Goal: Task Accomplishment & Management: Manage account settings

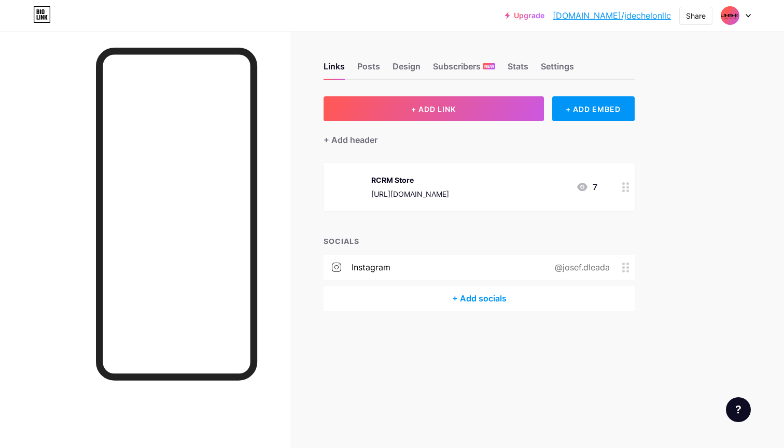
click at [485, 294] on div "+ Add socials" at bounding box center [478, 298] width 311 height 25
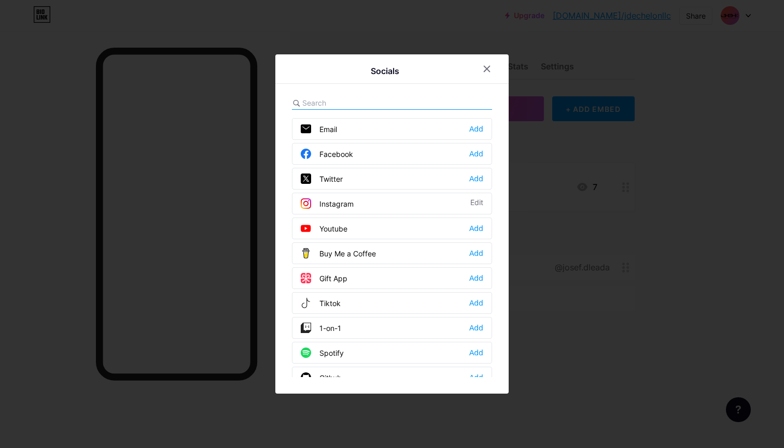
click at [370, 104] on input "text" at bounding box center [359, 102] width 115 height 11
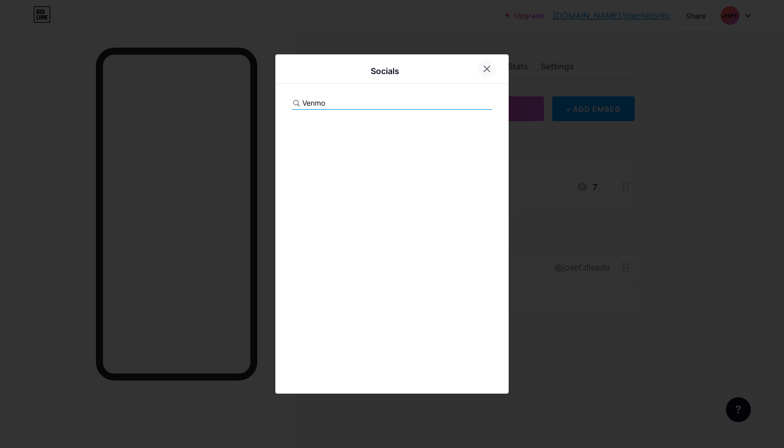
type input "Venmo"
click at [485, 72] on icon at bounding box center [487, 69] width 6 height 6
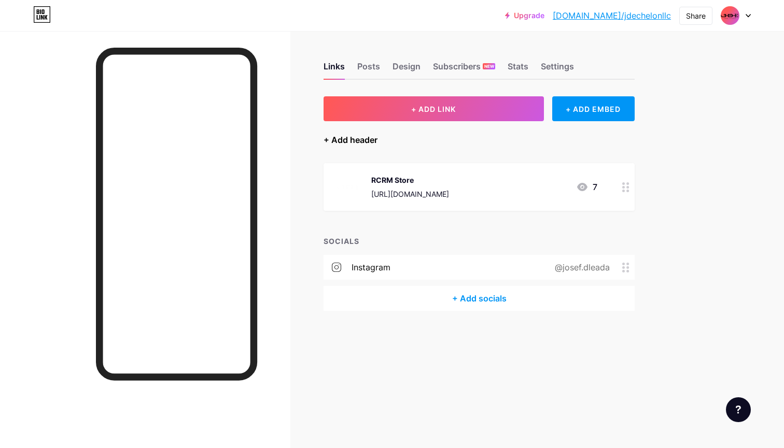
click at [353, 141] on div "+ Add header" at bounding box center [350, 140] width 54 height 12
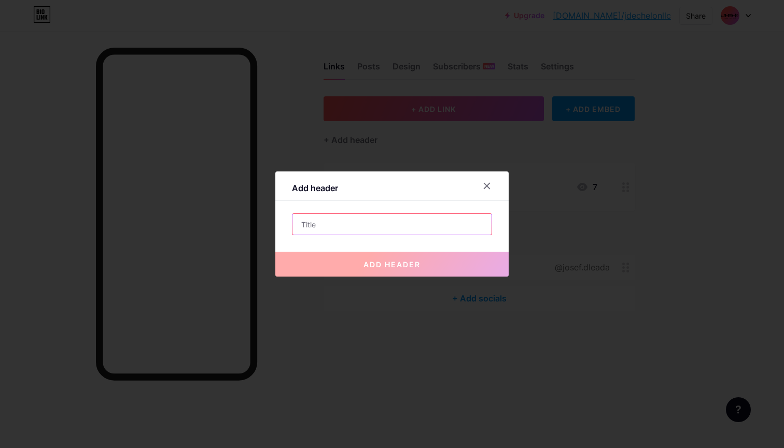
click at [334, 229] on input "text" at bounding box center [391, 224] width 199 height 21
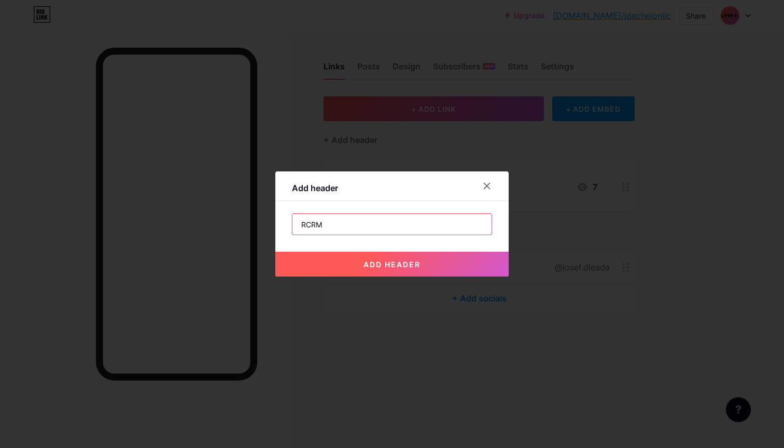
type input "RCRM"
click at [378, 270] on button "add header" at bounding box center [391, 264] width 233 height 25
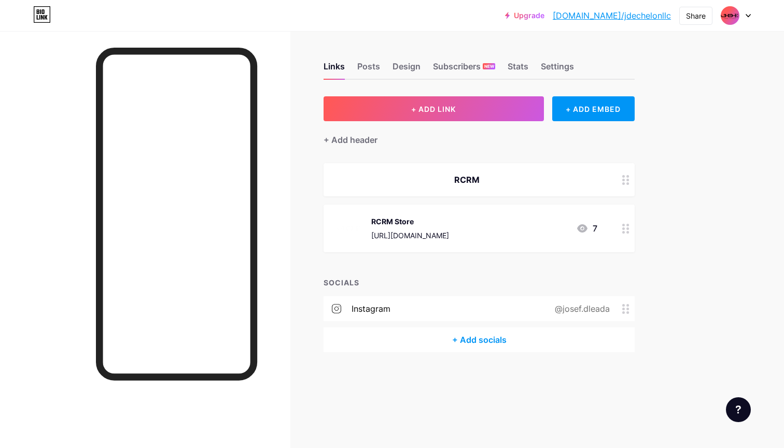
click at [758, 17] on div "Upgrade bio.link/jdeche... bio.link/jdechelonllc Share Switch accounts JD Echel…" at bounding box center [392, 15] width 784 height 19
click at [749, 17] on icon at bounding box center [747, 16] width 5 height 4
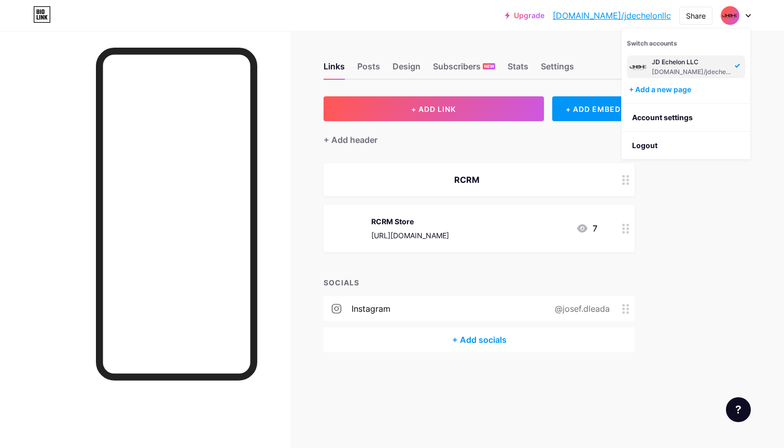
click at [685, 65] on div "JD Echelon LLC" at bounding box center [692, 62] width 80 height 8
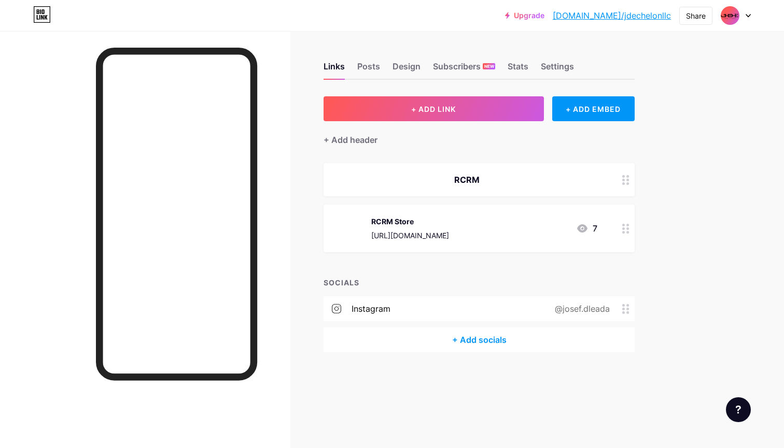
drag, startPoint x: 486, startPoint y: 337, endPoint x: 748, endPoint y: 221, distance: 286.4
click at [748, 221] on div "Upgrade [DOMAIN_NAME]/jdeche... [DOMAIN_NAME]/jdechelonllc Share Switch account…" at bounding box center [392, 224] width 784 height 448
click at [657, 165] on div "Links Posts Design Subscribers NEW Stats Settings + ADD LINK + ADD EMBED + Add …" at bounding box center [339, 217] width 678 height 373
click at [638, 180] on div "Links Posts Design Subscribers NEW Stats Settings + ADD LINK + ADD EMBED + Add …" at bounding box center [339, 217] width 678 height 373
click at [623, 180] on circle at bounding box center [623, 180] width 3 height 3
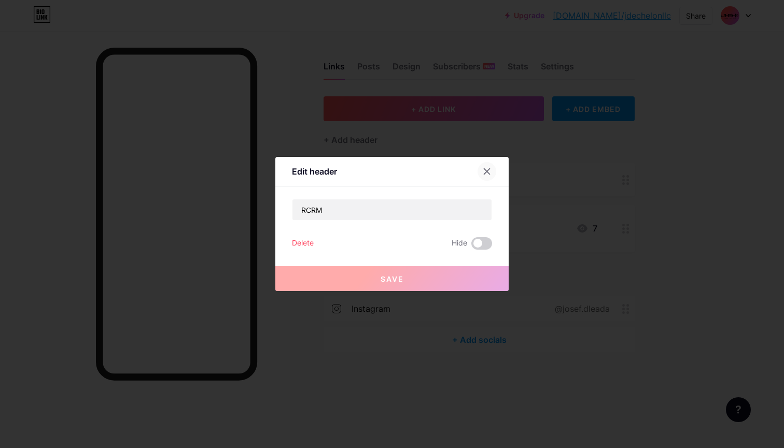
click at [489, 174] on icon at bounding box center [487, 172] width 6 height 6
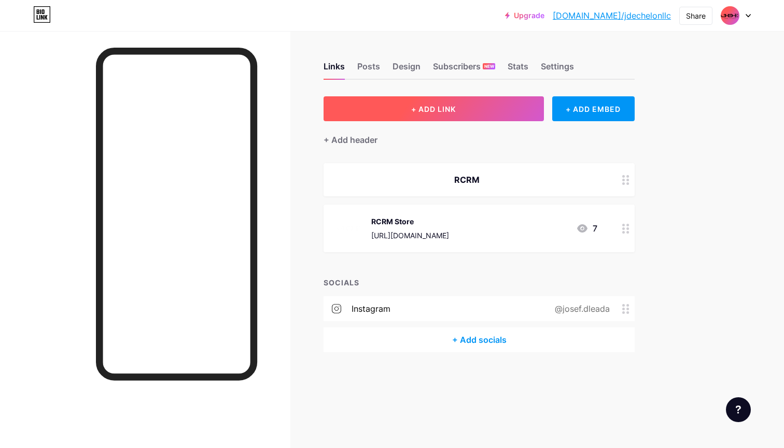
click at [420, 108] on span "+ ADD LINK" at bounding box center [433, 109] width 45 height 9
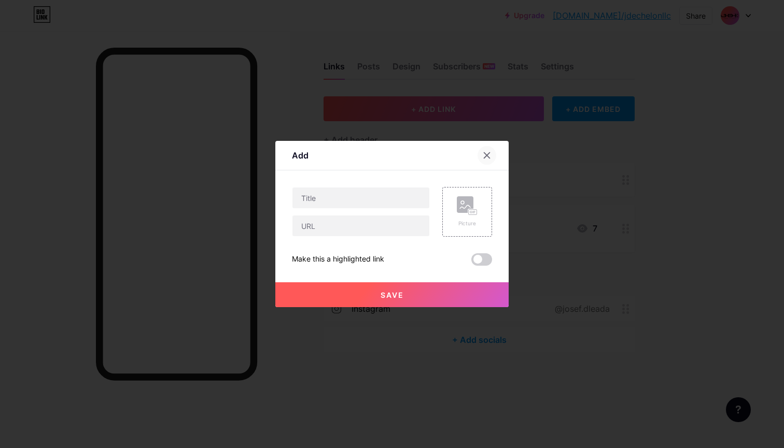
click at [487, 150] on div at bounding box center [486, 155] width 19 height 19
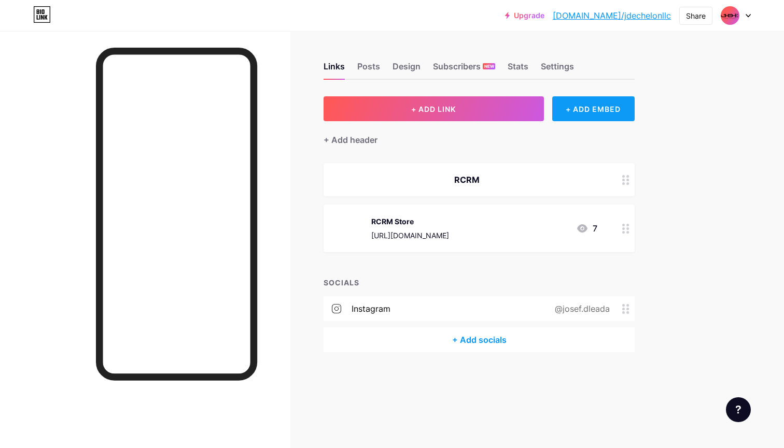
click at [596, 112] on div "+ ADD EMBED" at bounding box center [593, 108] width 82 height 25
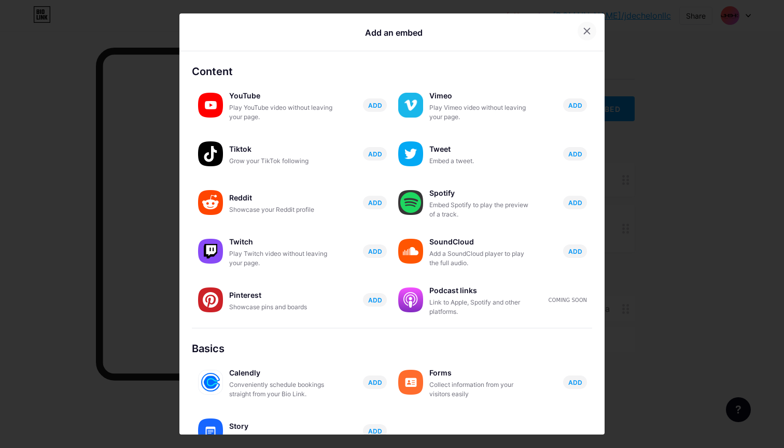
click at [583, 31] on icon at bounding box center [587, 31] width 8 height 8
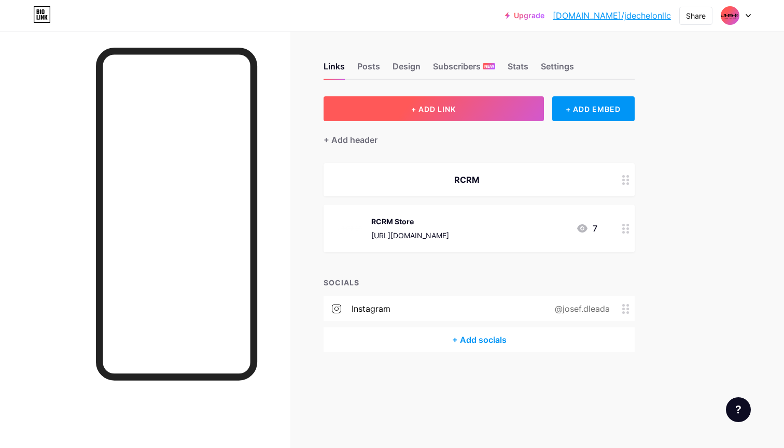
drag, startPoint x: 458, startPoint y: 109, endPoint x: 541, endPoint y: 106, distance: 83.5
click at [541, 106] on button "+ ADD LINK" at bounding box center [433, 108] width 220 height 25
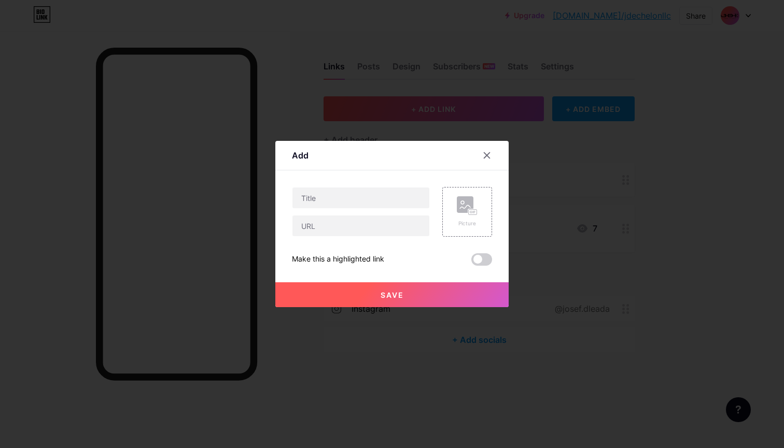
click at [549, 105] on div at bounding box center [392, 224] width 784 height 448
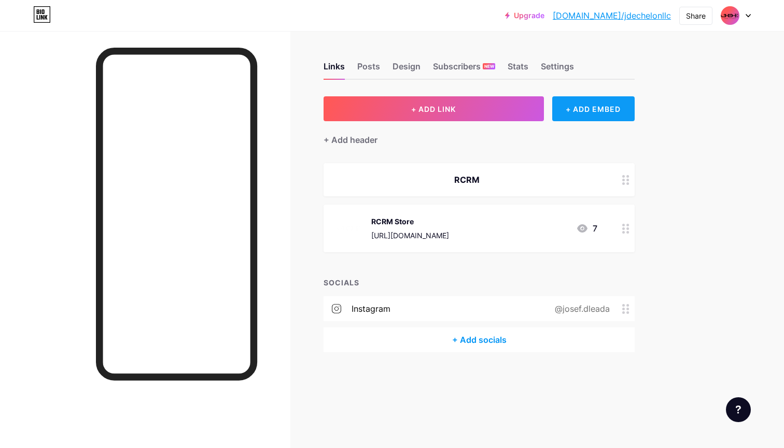
click at [577, 105] on div "+ ADD EMBED" at bounding box center [593, 108] width 82 height 25
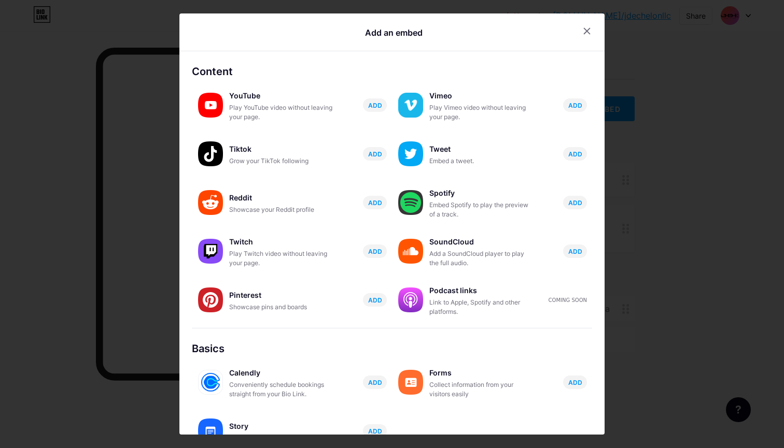
drag, startPoint x: 587, startPoint y: 30, endPoint x: 519, endPoint y: 64, distance: 76.5
click at [587, 30] on icon at bounding box center [587, 31] width 8 height 8
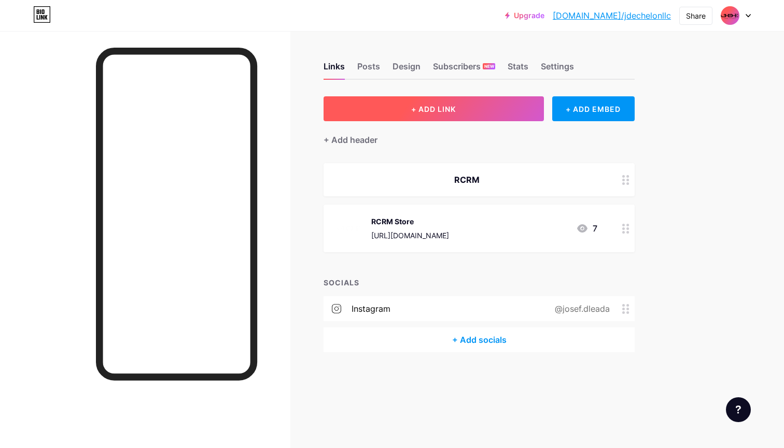
click at [445, 112] on span "+ ADD LINK" at bounding box center [433, 109] width 45 height 9
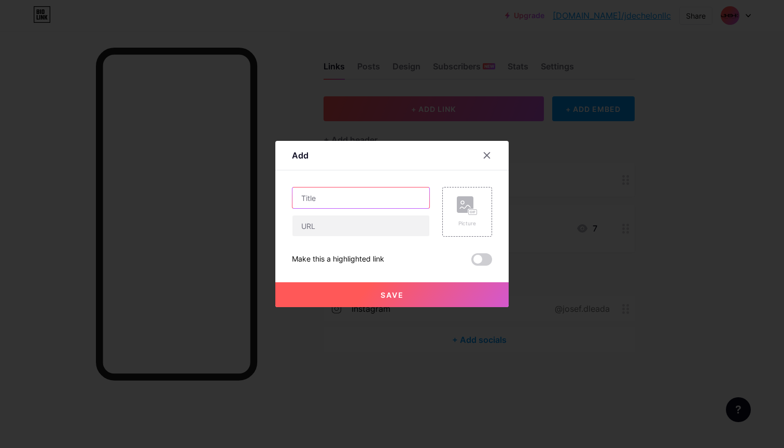
click at [354, 199] on input "text" at bounding box center [360, 198] width 137 height 21
type input "Venmo"
click at [336, 237] on div "Venmo Picture Make this a highlighted link Save" at bounding box center [392, 226] width 200 height 79
click at [336, 231] on input "text" at bounding box center [360, 226] width 137 height 21
paste input "[URL][DOMAIN_NAME][PERSON_NAME]"
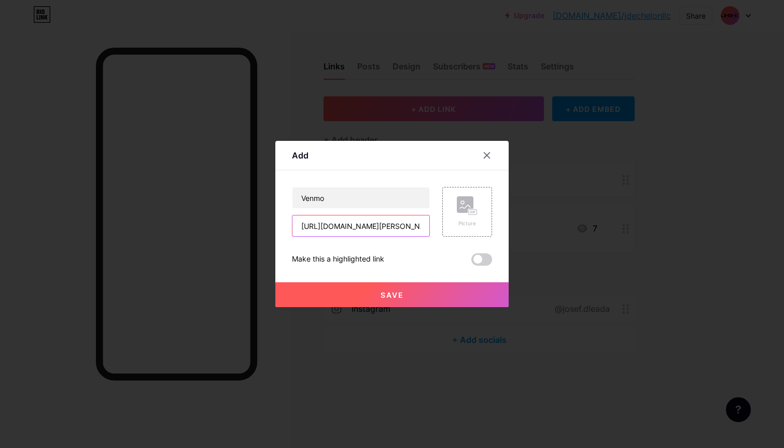
type input "[URL][DOMAIN_NAME][PERSON_NAME]"
click at [393, 296] on span "Save" at bounding box center [391, 295] width 23 height 9
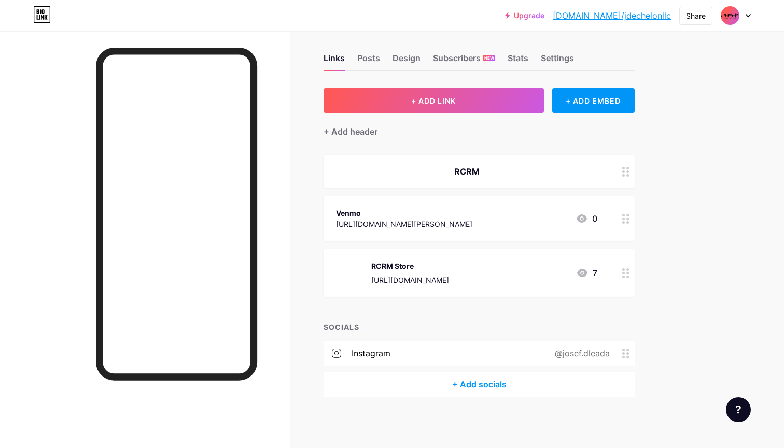
scroll to position [8, 0]
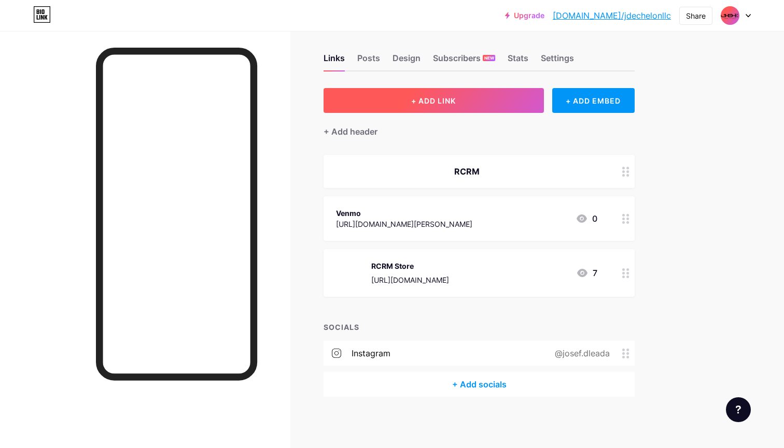
click at [402, 103] on button "+ ADD LINK" at bounding box center [433, 100] width 220 height 25
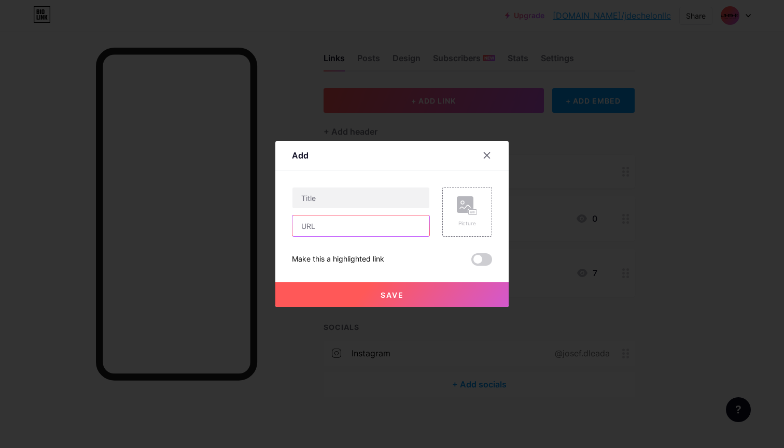
click at [355, 228] on input "text" at bounding box center [360, 226] width 137 height 21
click at [358, 202] on input "text" at bounding box center [360, 198] width 137 height 21
type input "Zelle"
type input "8585395240"
click at [405, 281] on div "Save" at bounding box center [391, 286] width 233 height 41
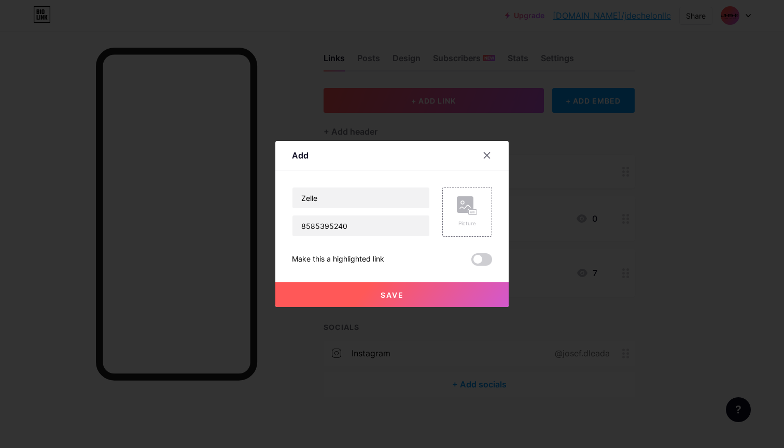
click at [405, 288] on button "Save" at bounding box center [391, 295] width 233 height 25
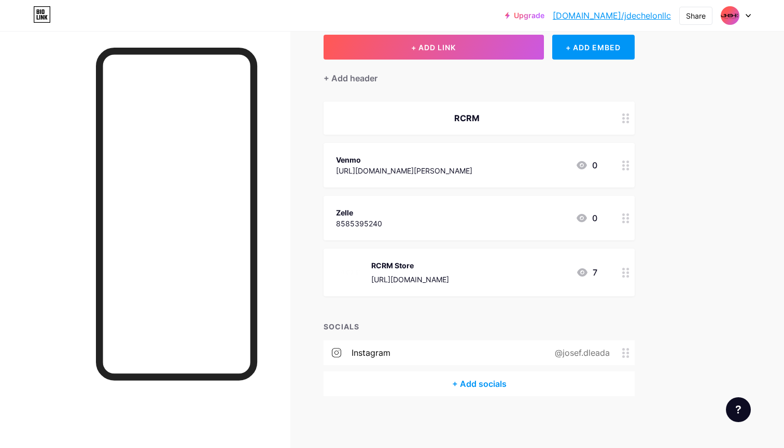
scroll to position [61, 0]
click at [468, 385] on div "+ Add socials" at bounding box center [478, 384] width 311 height 25
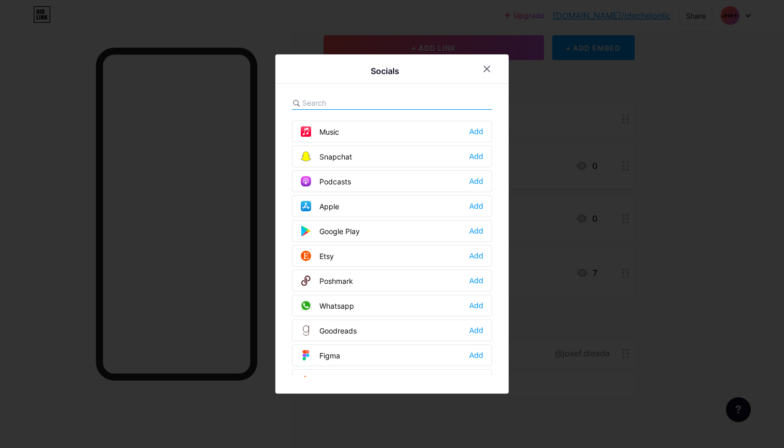
scroll to position [720, 0]
click at [759, 177] on div at bounding box center [392, 224] width 784 height 448
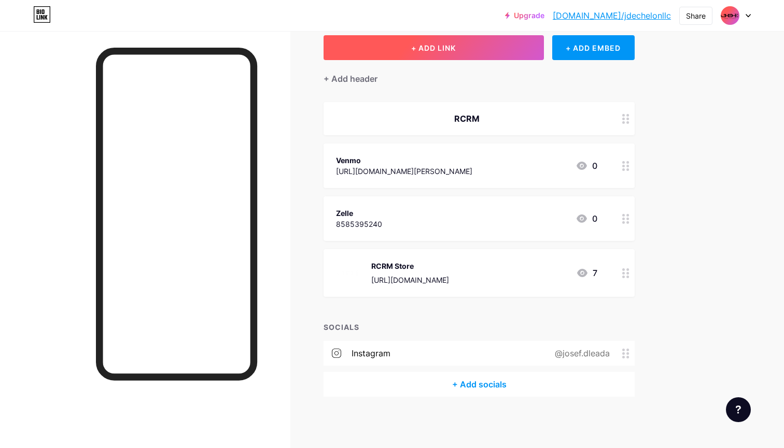
click at [444, 41] on button "+ ADD LINK" at bounding box center [433, 47] width 220 height 25
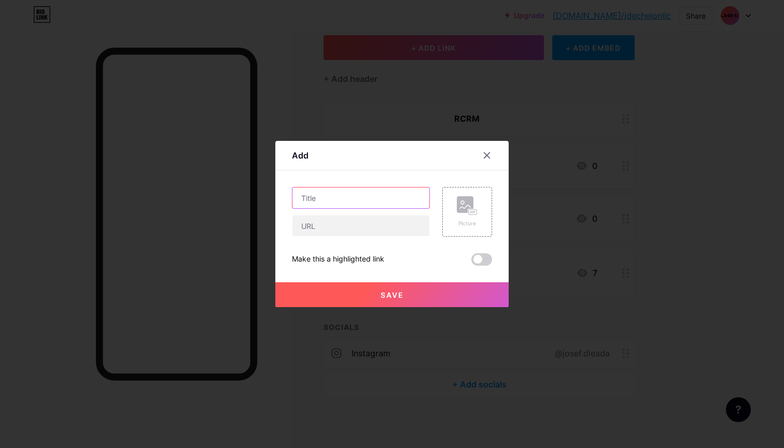
click at [369, 193] on input "text" at bounding box center [360, 198] width 137 height 21
type input "SPSC IG"
click at [322, 232] on input "text" at bounding box center [360, 226] width 137 height 21
paste input "[URL][DOMAIN_NAME][DOMAIN_NAME]"
type input "[URL][DOMAIN_NAME][DOMAIN_NAME]"
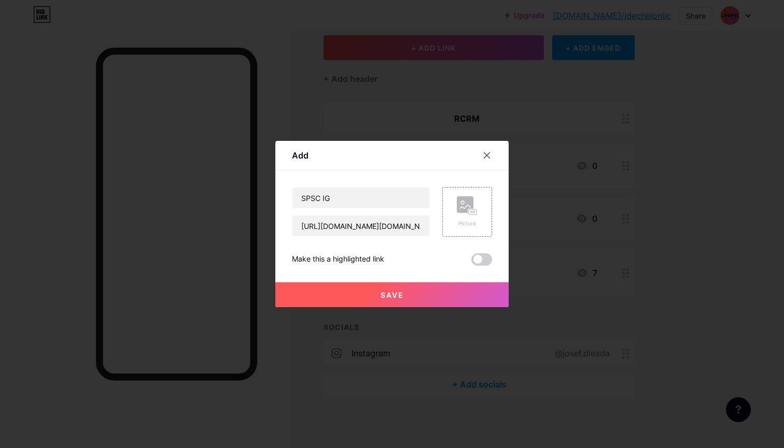
drag, startPoint x: 392, startPoint y: 289, endPoint x: 400, endPoint y: 288, distance: 8.4
click at [392, 289] on button "Save" at bounding box center [391, 295] width 233 height 25
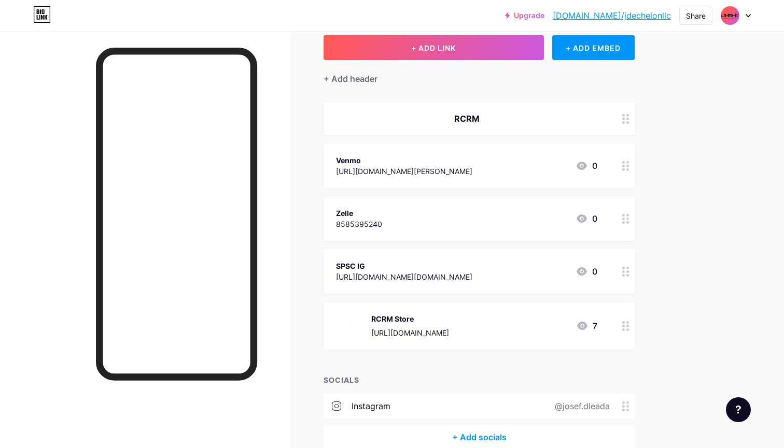
click at [345, 326] on img at bounding box center [349, 326] width 27 height 27
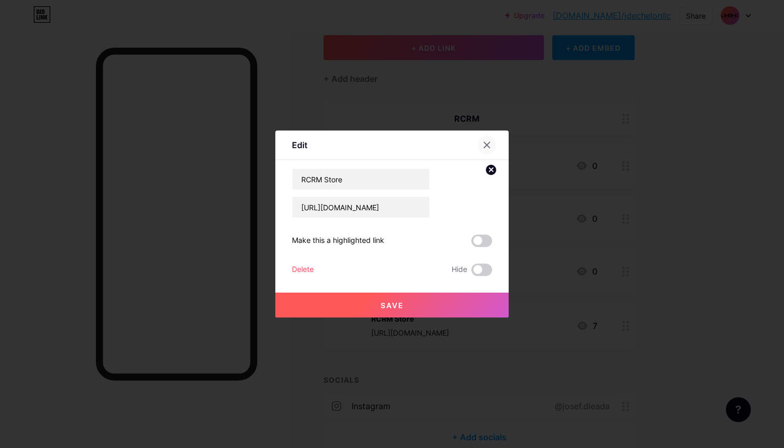
click at [486, 145] on icon at bounding box center [487, 146] width 6 height 6
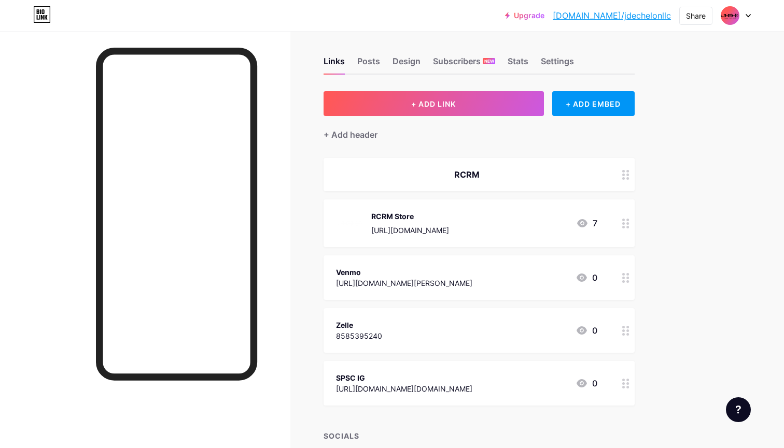
scroll to position [5, 0]
click at [365, 55] on div "Links Posts Design Subscribers NEW Stats Settings" at bounding box center [478, 57] width 311 height 36
click at [362, 61] on div "Posts" at bounding box center [368, 64] width 23 height 19
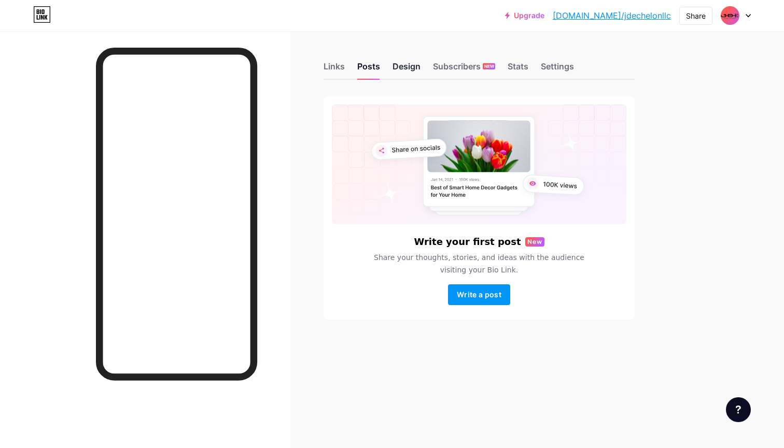
click at [411, 64] on div "Design" at bounding box center [406, 69] width 28 height 19
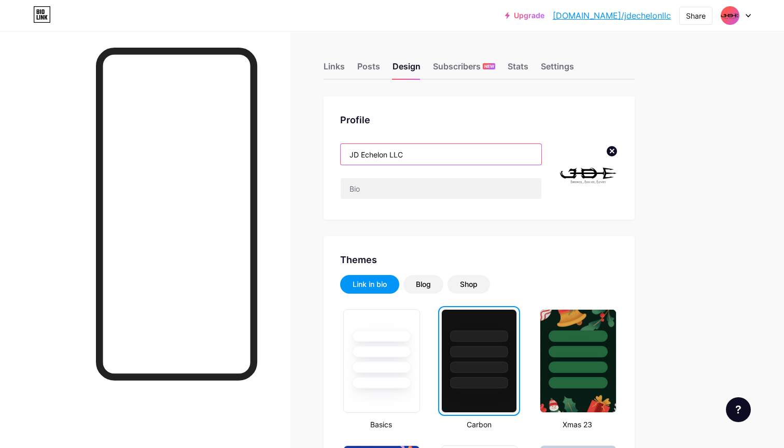
click at [417, 156] on input "JD Echelon LLC" at bounding box center [441, 154] width 201 height 21
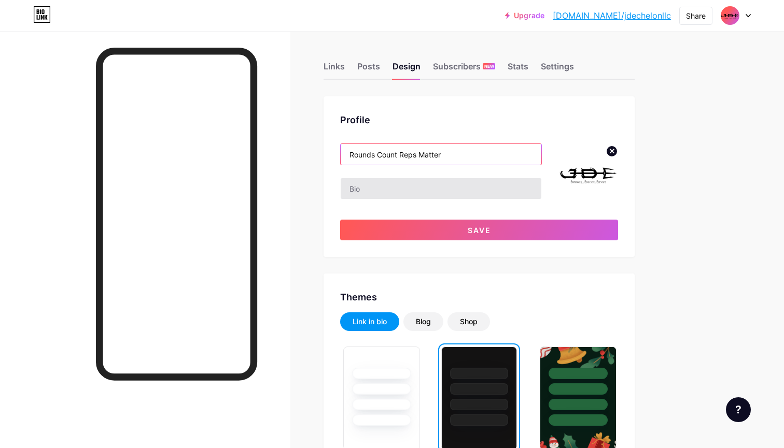
type input "Rounds Count Reps Matter"
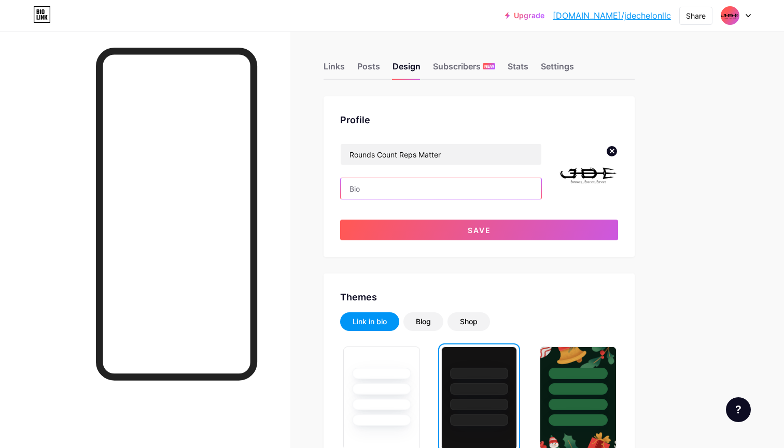
click at [417, 180] on input "text" at bounding box center [441, 188] width 201 height 21
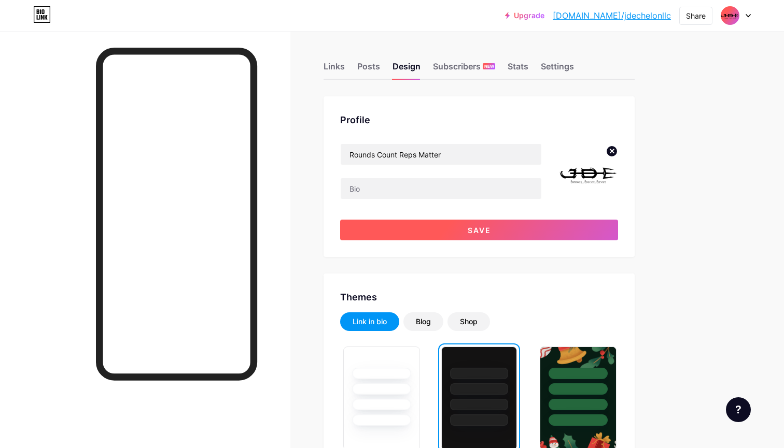
click at [466, 225] on button "Save" at bounding box center [479, 230] width 278 height 21
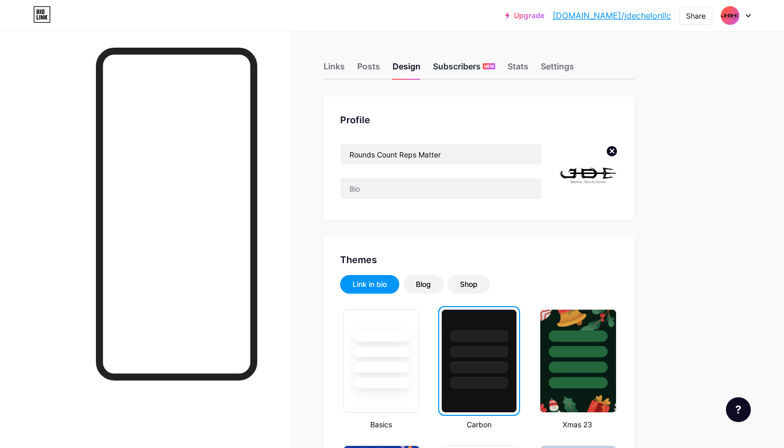
click at [462, 65] on div "Subscribers NEW" at bounding box center [464, 69] width 62 height 19
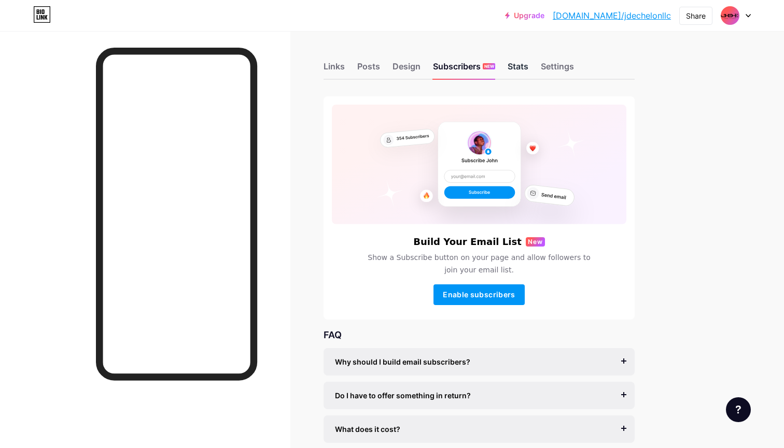
click at [516, 64] on div "Stats" at bounding box center [517, 69] width 21 height 19
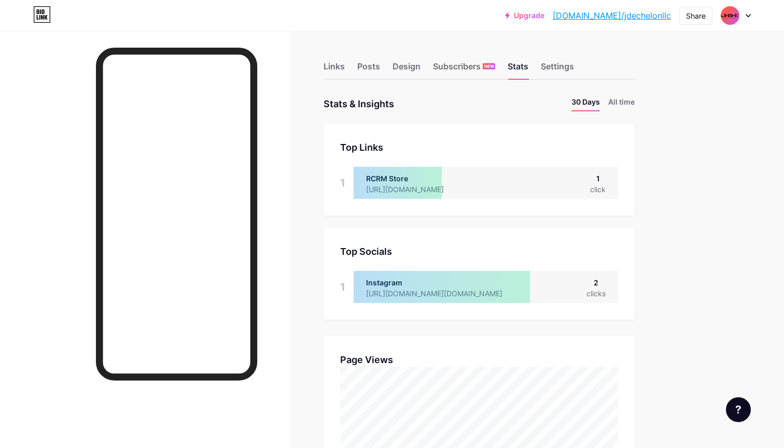
scroll to position [448, 784]
click at [560, 63] on div "Settings" at bounding box center [557, 69] width 33 height 19
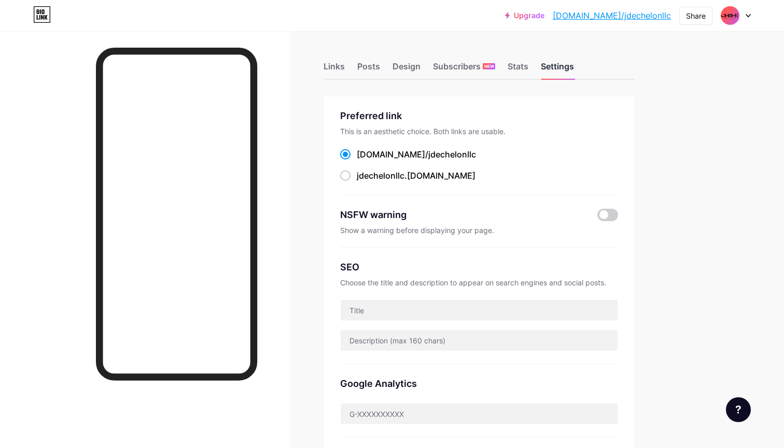
scroll to position [1, 0]
click at [744, 13] on div at bounding box center [736, 15] width 30 height 19
click at [663, 115] on link "Account settings" at bounding box center [686, 118] width 129 height 28
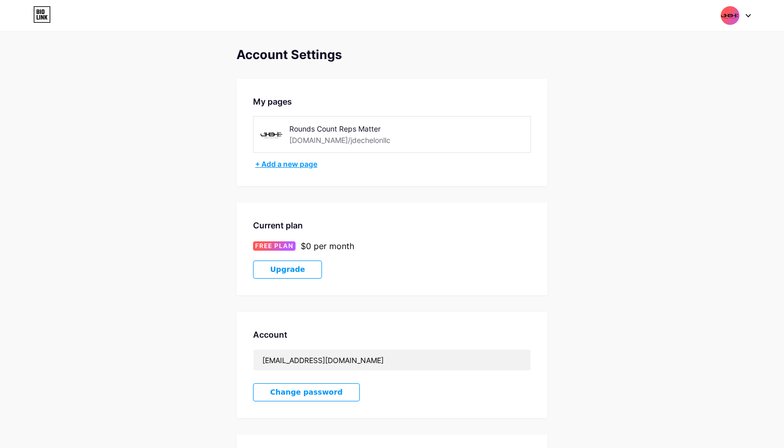
click at [292, 163] on div "+ Add a new page" at bounding box center [393, 164] width 276 height 10
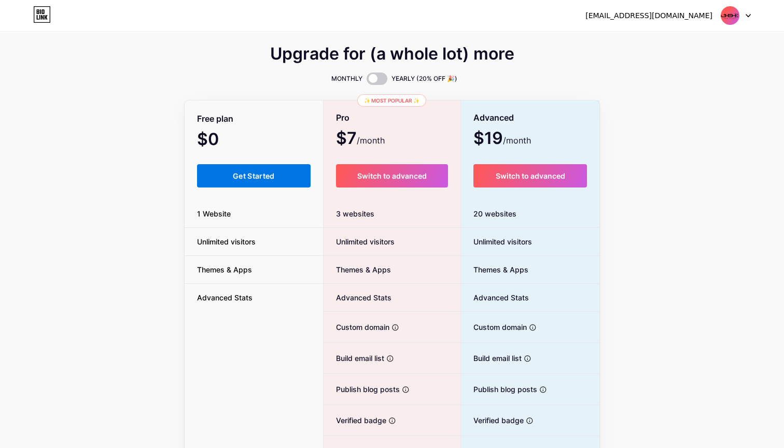
click at [259, 174] on span "Get Started" at bounding box center [254, 176] width 42 height 9
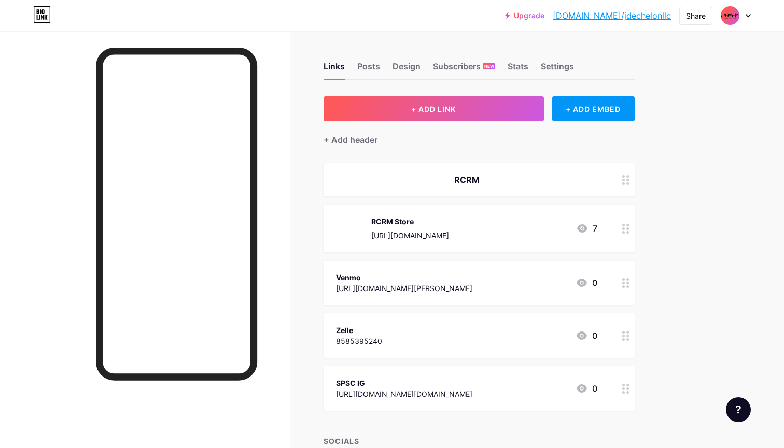
click at [749, 19] on div at bounding box center [736, 15] width 30 height 19
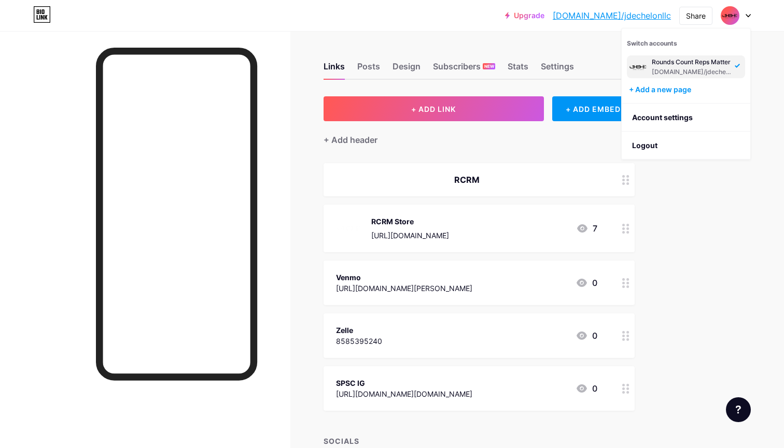
click at [680, 200] on div "Upgrade [DOMAIN_NAME]/jdeche... [DOMAIN_NAME]/jdechelonllc Share Switch account…" at bounding box center [392, 281] width 784 height 563
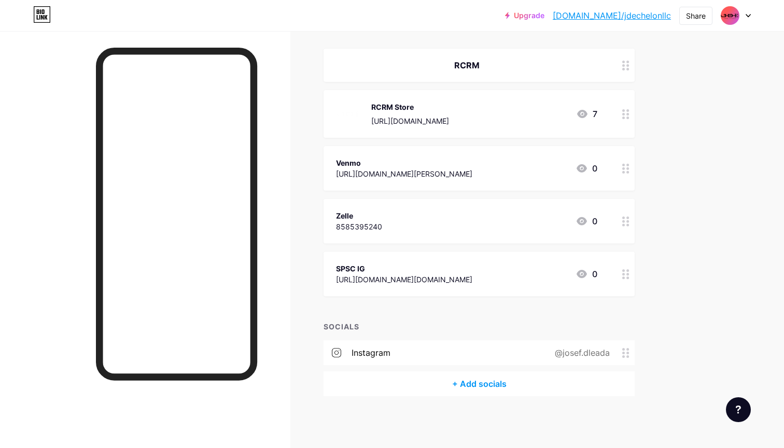
scroll to position [114, 0]
click at [409, 115] on div "RCRM Store [URL][DOMAIN_NAME]" at bounding box center [410, 114] width 78 height 27
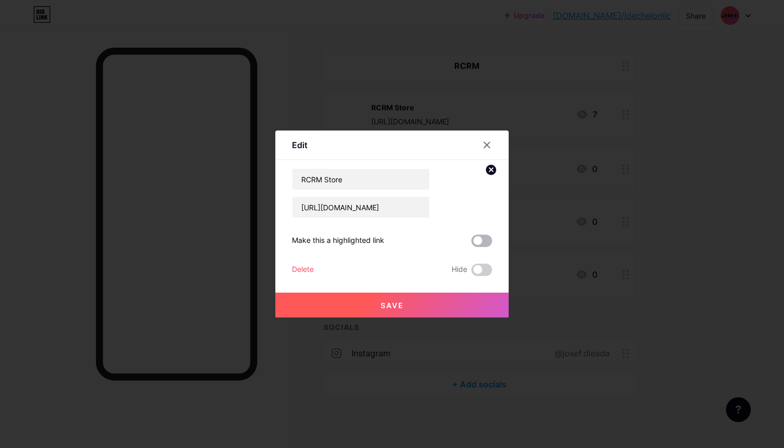
click at [477, 242] on span at bounding box center [481, 241] width 21 height 12
click at [471, 244] on input "checkbox" at bounding box center [471, 244] width 0 height 0
click at [481, 145] on div at bounding box center [486, 145] width 19 height 19
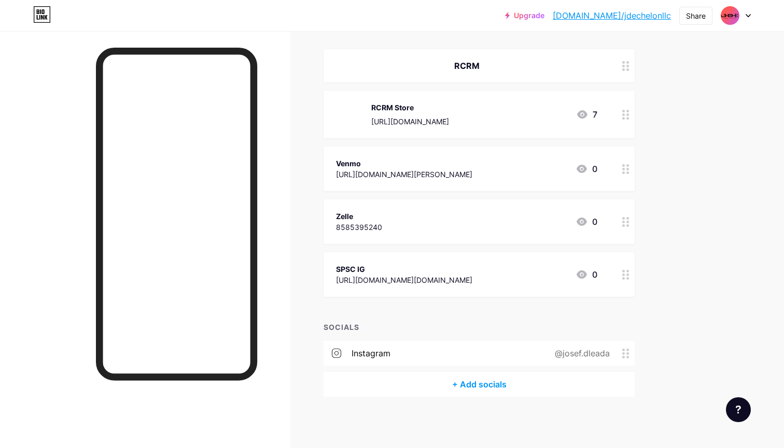
click at [685, 182] on div "Upgrade [DOMAIN_NAME]/jdeche... [DOMAIN_NAME]/jdechelonllc Share Switch account…" at bounding box center [392, 167] width 784 height 563
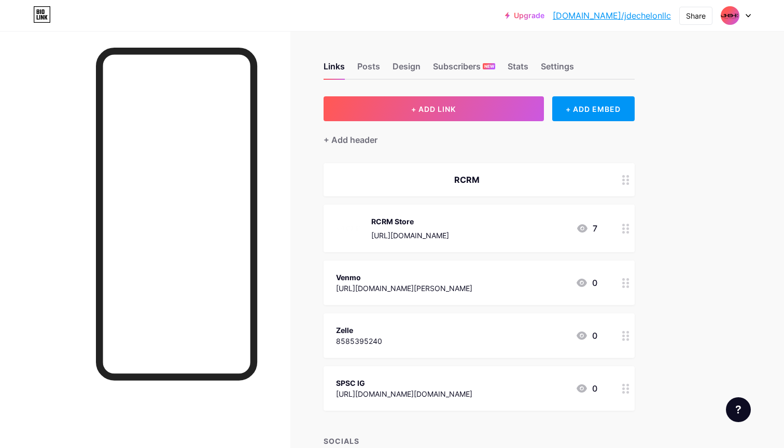
scroll to position [6, 0]
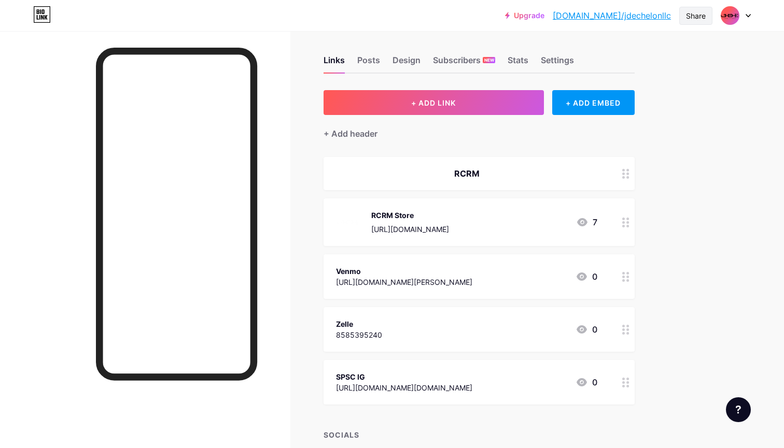
click at [694, 22] on div "Share" at bounding box center [695, 16] width 33 height 18
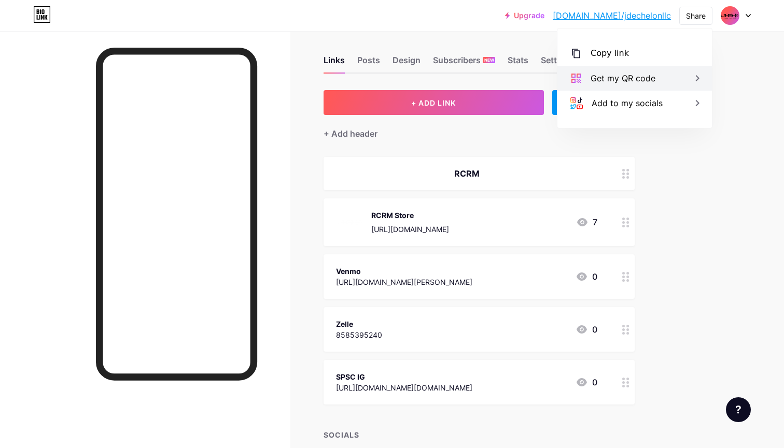
click at [627, 82] on div "Get my QR code" at bounding box center [622, 78] width 65 height 12
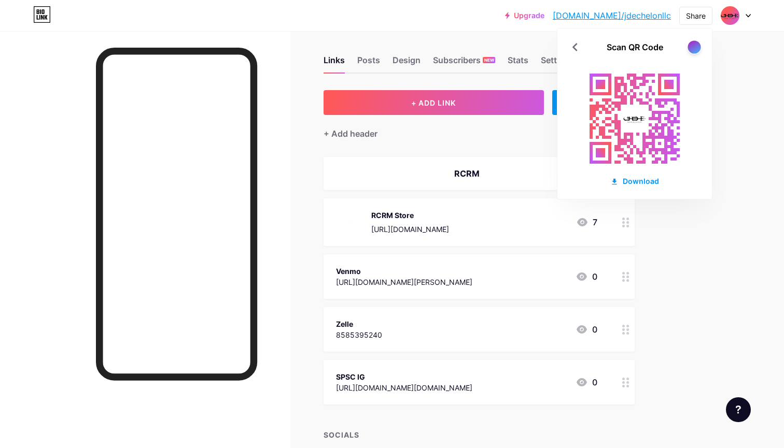
click at [691, 43] on div at bounding box center [693, 46] width 13 height 13
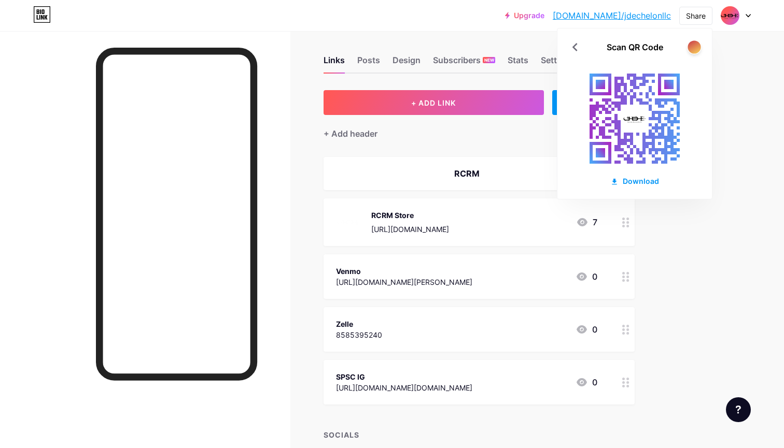
click at [691, 42] on div at bounding box center [693, 46] width 13 height 13
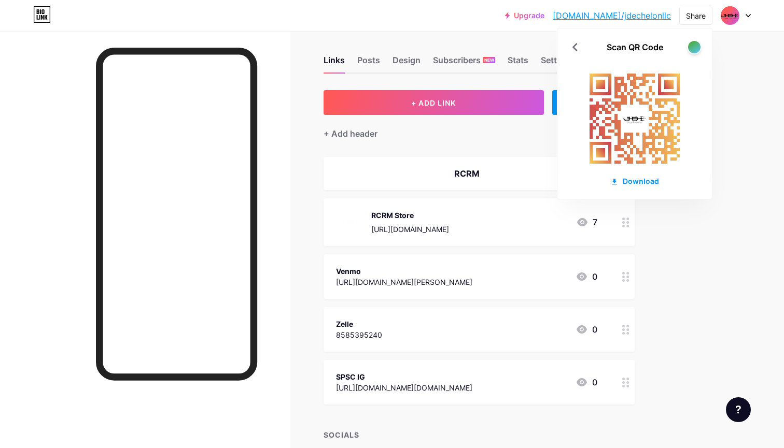
click at [693, 55] on div "Scan QR Code Download" at bounding box center [634, 114] width 154 height 171
click at [695, 48] on div at bounding box center [693, 46] width 13 height 13
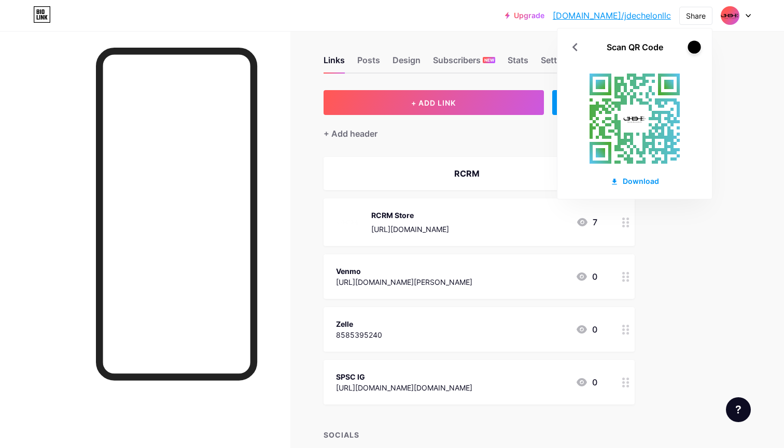
click at [695, 48] on div at bounding box center [693, 46] width 13 height 13
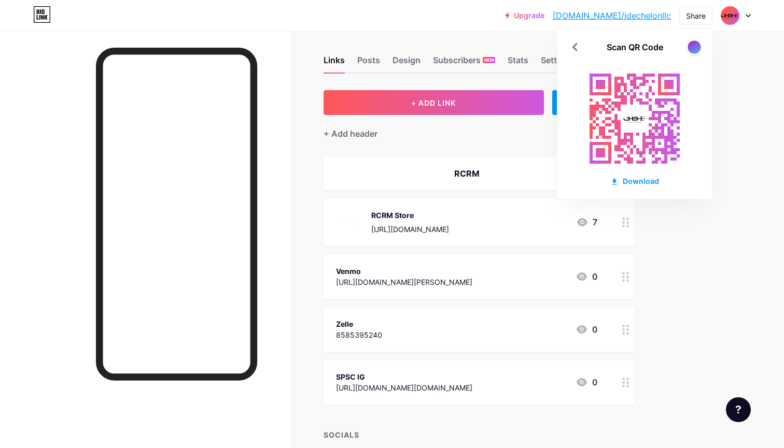
click at [695, 48] on div at bounding box center [693, 46] width 13 height 13
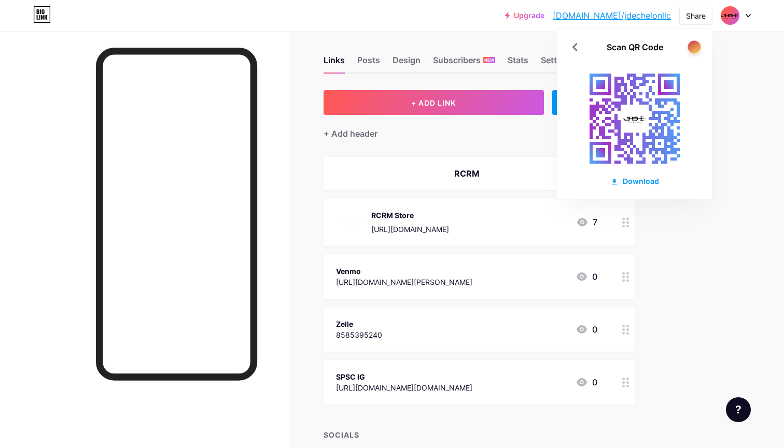
click at [695, 48] on div at bounding box center [693, 46] width 13 height 13
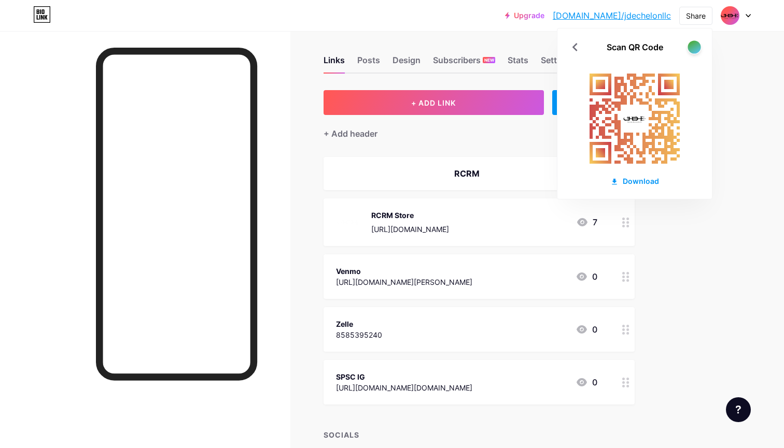
click at [695, 48] on div at bounding box center [693, 46] width 13 height 13
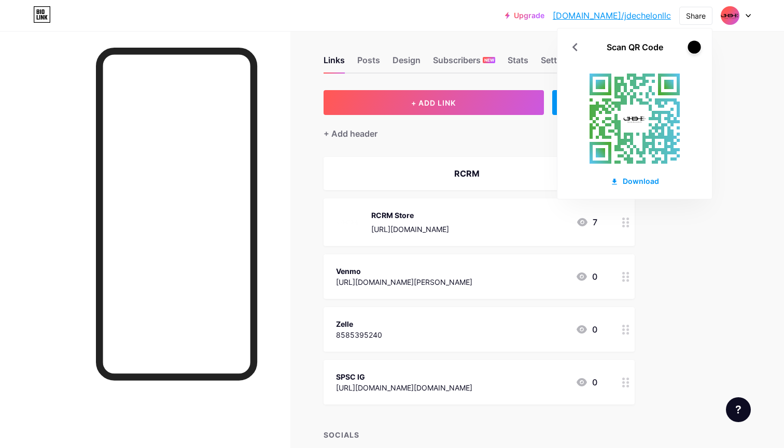
click at [695, 48] on div at bounding box center [693, 46] width 13 height 13
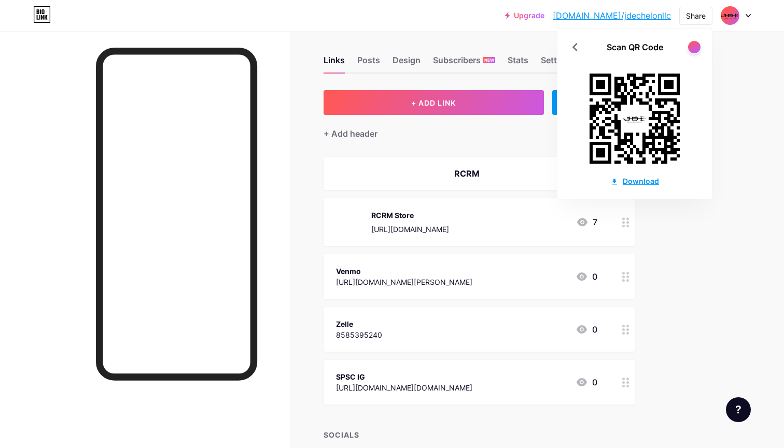
click at [641, 186] on div "Download" at bounding box center [634, 181] width 49 height 11
click at [631, 335] on div at bounding box center [626, 329] width 18 height 45
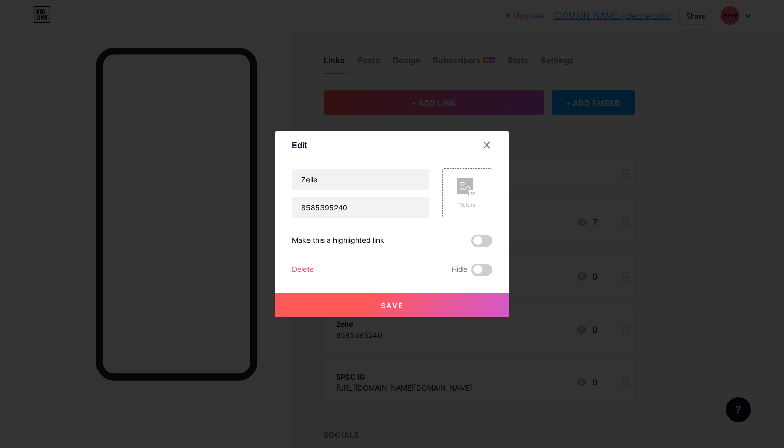
click at [307, 273] on div "Delete" at bounding box center [303, 270] width 22 height 12
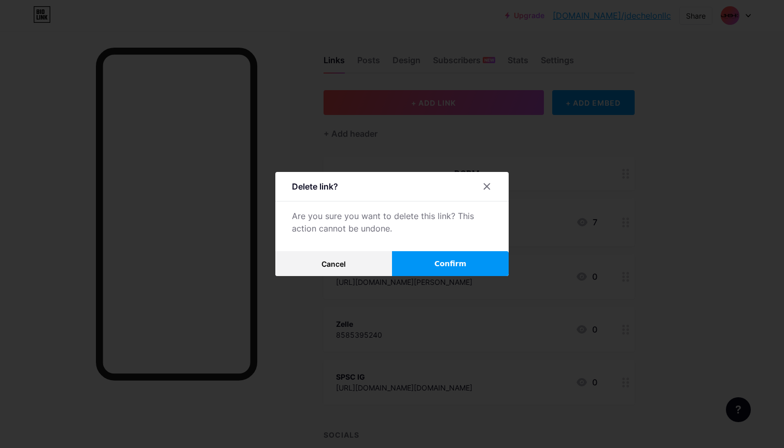
click at [448, 265] on span "Confirm" at bounding box center [450, 264] width 32 height 11
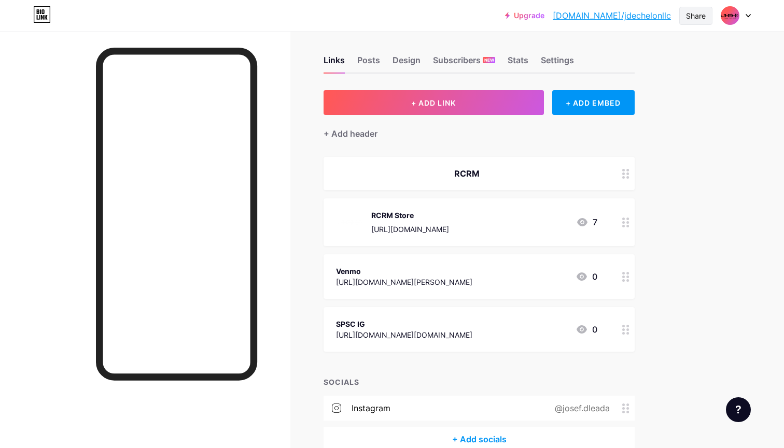
click at [694, 15] on div "Share" at bounding box center [696, 15] width 20 height 11
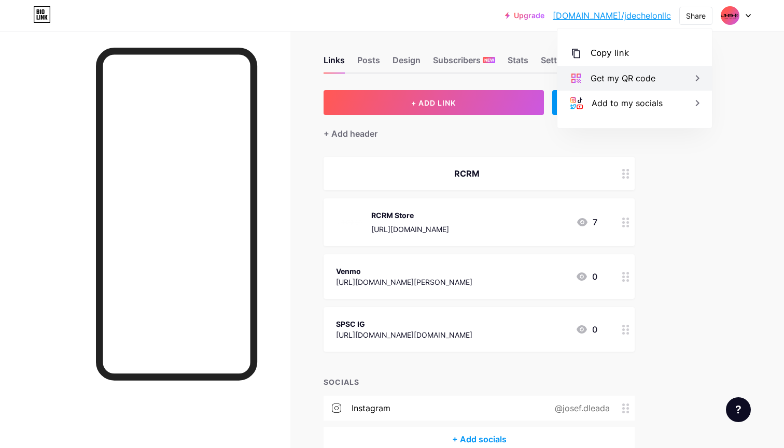
click at [656, 77] on div "Get my QR code" at bounding box center [634, 78] width 154 height 25
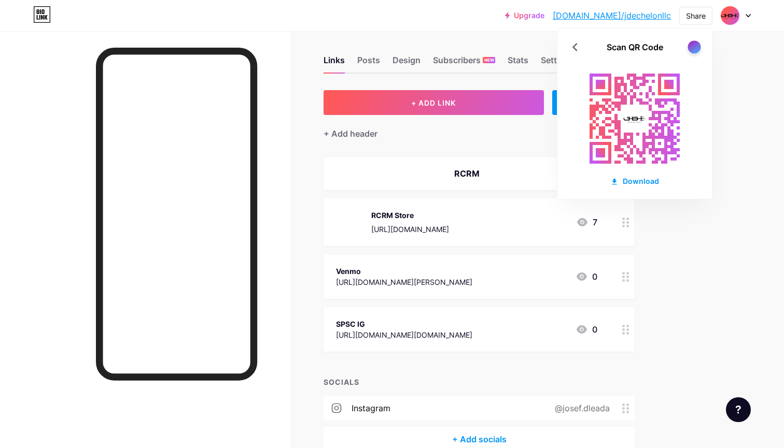
click at [697, 51] on div at bounding box center [693, 46] width 13 height 13
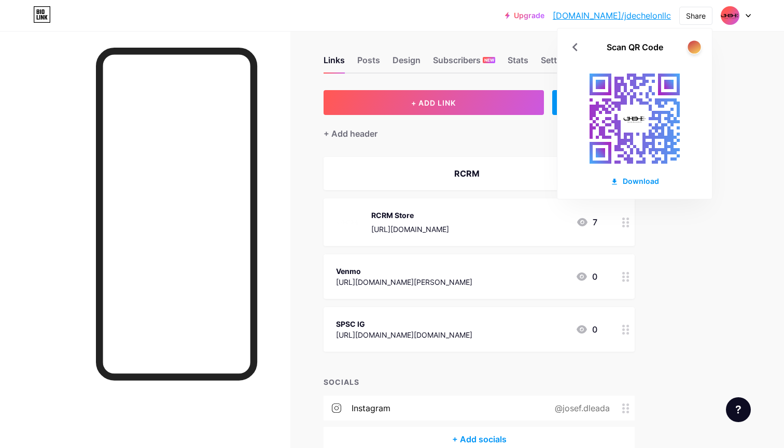
click at [697, 51] on div at bounding box center [693, 46] width 13 height 13
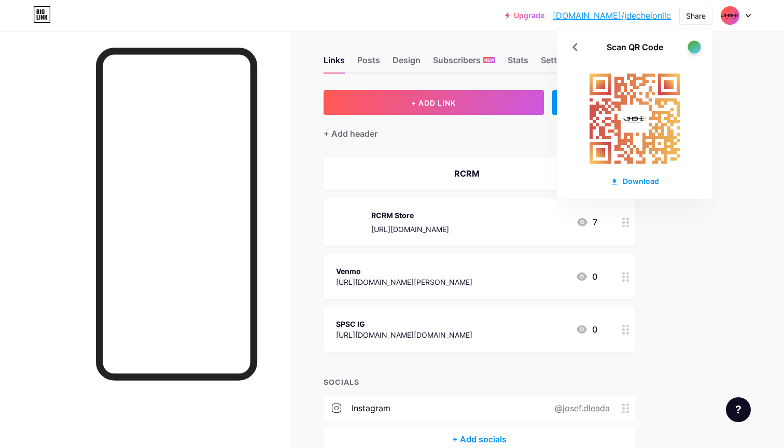
click at [697, 51] on div at bounding box center [693, 46] width 13 height 13
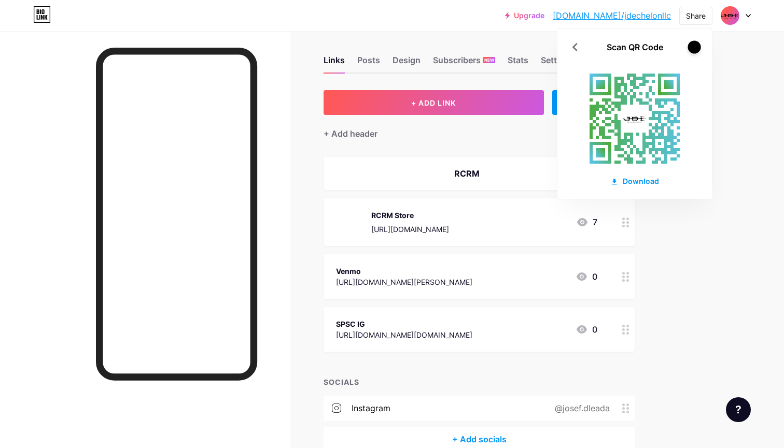
click at [697, 51] on div at bounding box center [693, 46] width 13 height 13
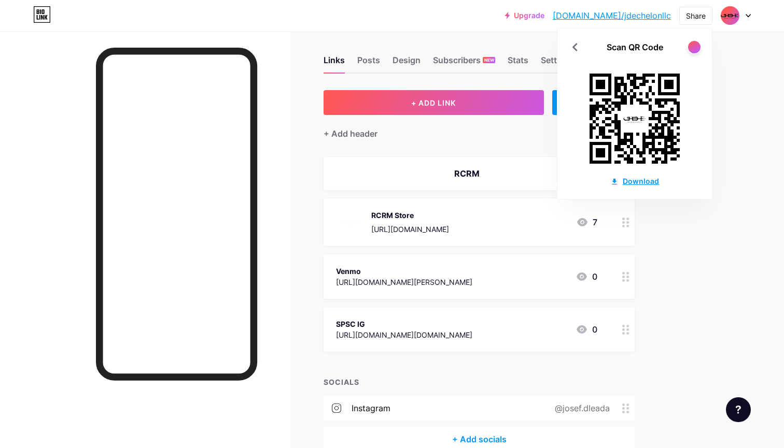
click at [641, 180] on div "Download" at bounding box center [634, 181] width 49 height 11
